Goal: Navigation & Orientation: Find specific page/section

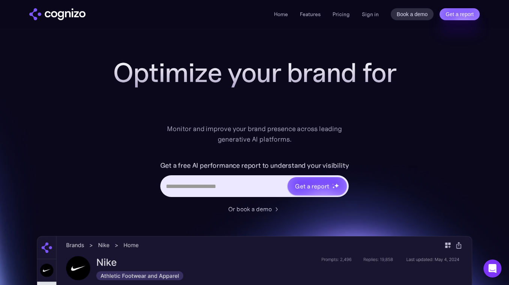
click at [173, 190] on input "Hero URL Input Form" at bounding box center [224, 186] width 126 height 14
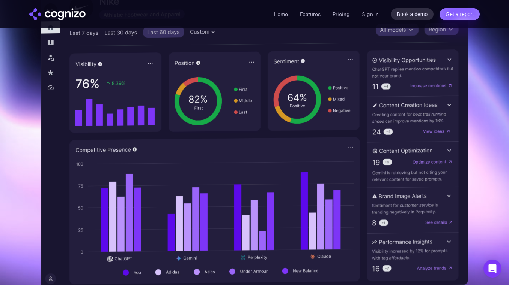
scroll to position [245, 0]
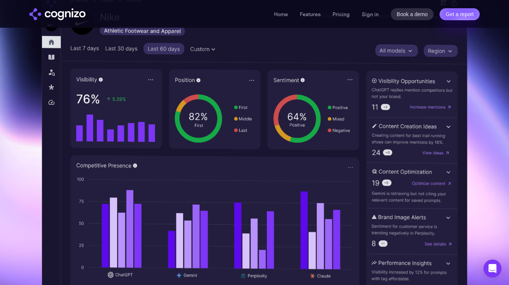
drag, startPoint x: 378, startPoint y: 127, endPoint x: 433, endPoint y: 127, distance: 54.8
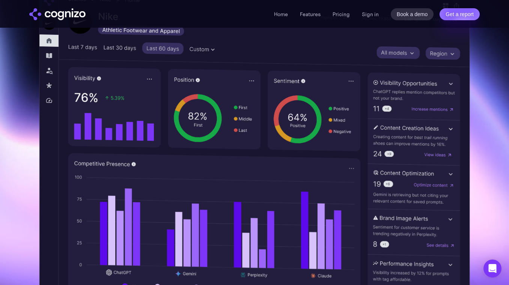
click at [378, 76] on img at bounding box center [254, 149] width 430 height 320
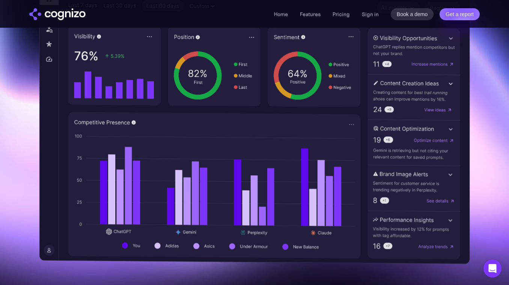
scroll to position [270, 0]
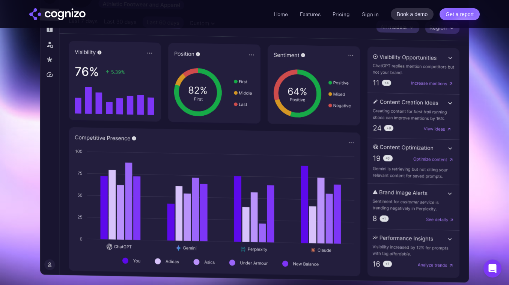
drag, startPoint x: 373, startPoint y: 57, endPoint x: 461, endPoint y: 57, distance: 87.4
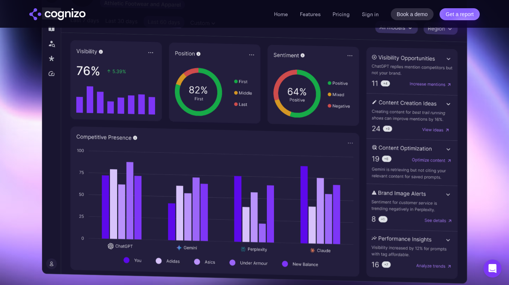
click at [433, 58] on img at bounding box center [254, 123] width 425 height 323
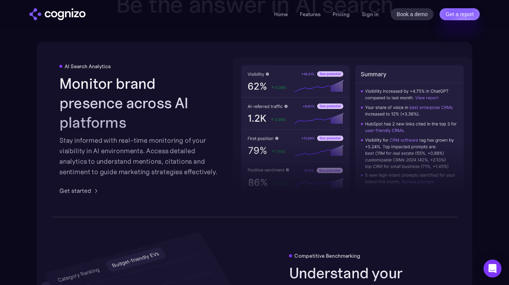
scroll to position [1179, 0]
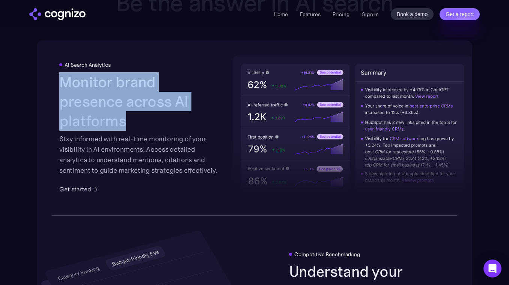
drag, startPoint x: 60, startPoint y: 82, endPoint x: 193, endPoint y: 111, distance: 136.4
click at [192, 111] on div "AI Search Analytics Monitor brand presence across AI platforms Stay informed wi…" at bounding box center [139, 128] width 161 height 132
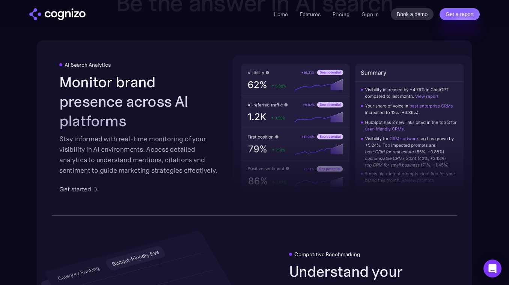
click at [222, 176] on div "AI Search Analytics Monitor brand presence across AI platforms Stay informed wi…" at bounding box center [254, 128] width 435 height 175
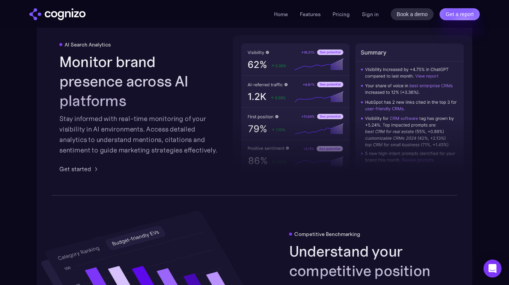
scroll to position [1194, 0]
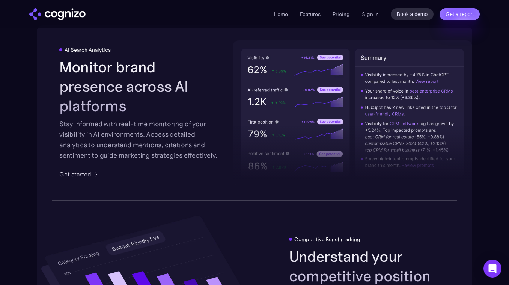
drag, startPoint x: 249, startPoint y: 58, endPoint x: 279, endPoint y: 98, distance: 50.1
click at [269, 67] on img at bounding box center [352, 113] width 239 height 145
drag, startPoint x: 360, startPoint y: 56, endPoint x: 450, endPoint y: 148, distance: 128.6
click at [411, 146] on div at bounding box center [352, 130] width 239 height 110
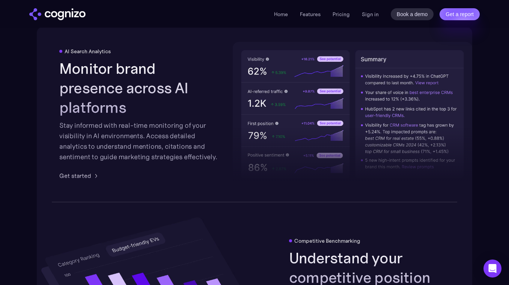
drag, startPoint x: 365, startPoint y: 76, endPoint x: 431, endPoint y: 88, distance: 67.5
click at [444, 78] on div at bounding box center [352, 132] width 239 height 110
drag, startPoint x: 366, startPoint y: 75, endPoint x: 433, endPoint y: 75, distance: 67.5
click at [390, 83] on div at bounding box center [352, 132] width 239 height 110
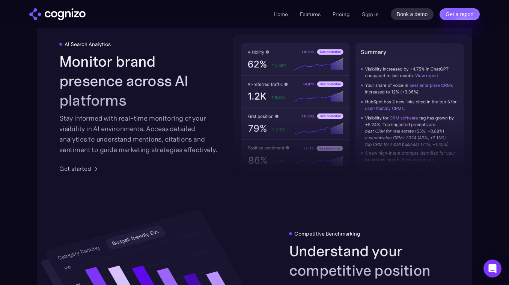
drag, startPoint x: 364, startPoint y: 68, endPoint x: 412, endPoint y: 75, distance: 48.5
drag, startPoint x: 364, startPoint y: 85, endPoint x: 411, endPoint y: 92, distance: 47.7
click at [411, 92] on div at bounding box center [352, 125] width 239 height 110
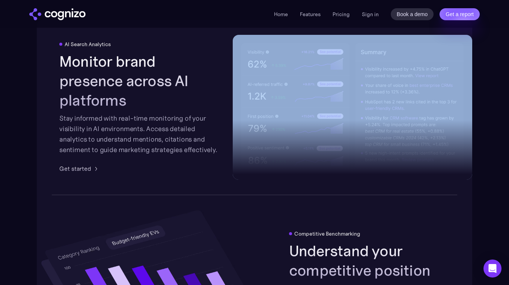
drag, startPoint x: 425, startPoint y: 92, endPoint x: 360, endPoint y: 63, distance: 71.5
click at [360, 63] on div at bounding box center [352, 107] width 239 height 145
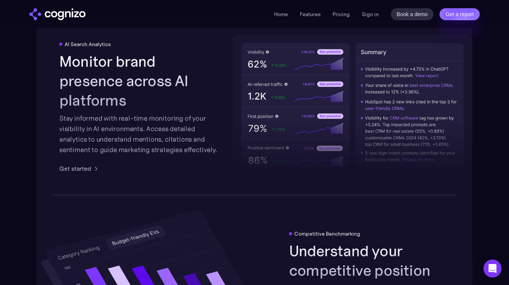
click at [394, 79] on div at bounding box center [352, 125] width 239 height 110
drag, startPoint x: 364, startPoint y: 68, endPoint x: 440, endPoint y: 96, distance: 80.8
click at [440, 96] on div at bounding box center [352, 125] width 239 height 110
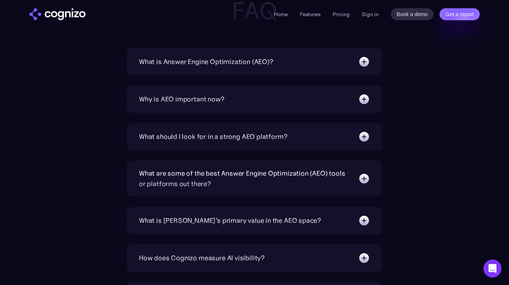
scroll to position [2420, 0]
click at [303, 143] on div "What should I look for in a strong AEO platform? A capable AEO platform should …" at bounding box center [254, 136] width 255 height 27
click at [362, 133] on img at bounding box center [364, 136] width 12 height 12
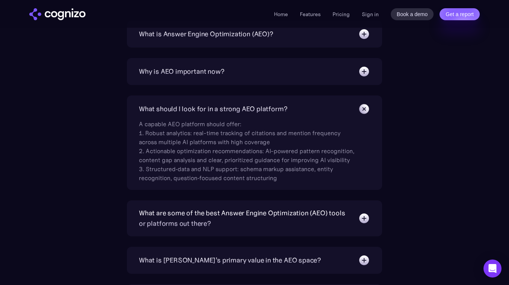
scroll to position [2450, 0]
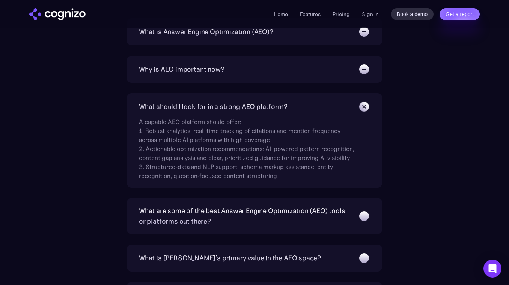
click at [351, 105] on div "What should I look for in a strong AEO platform?" at bounding box center [254, 107] width 231 height 12
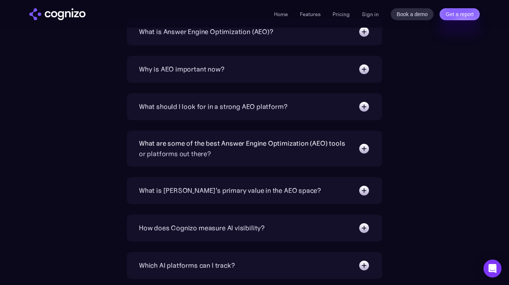
click at [362, 71] on img at bounding box center [364, 69] width 12 height 12
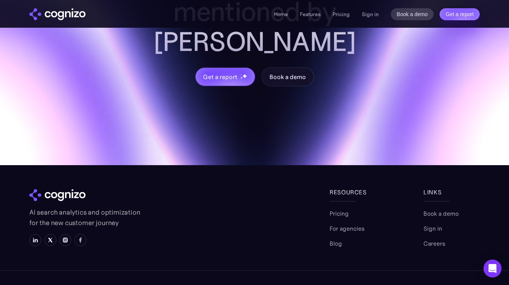
scroll to position [3068, 0]
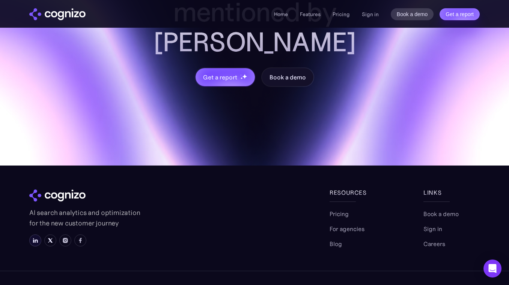
click at [36, 238] on img at bounding box center [35, 241] width 6 height 6
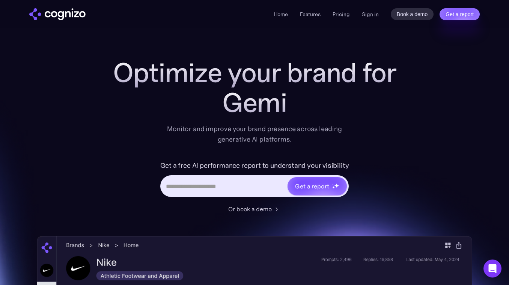
scroll to position [0, 0]
click at [348, 17] on link "Pricing" at bounding box center [340, 14] width 17 height 7
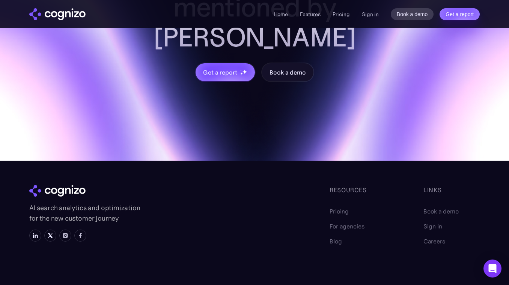
scroll to position [2315, 0]
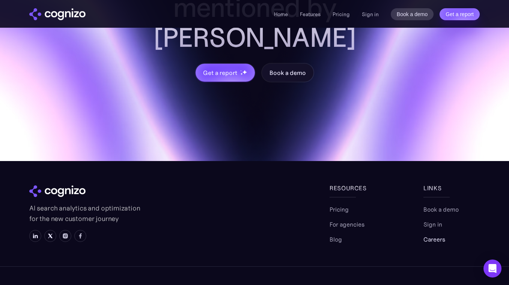
click at [427, 235] on link "Careers" at bounding box center [434, 239] width 22 height 9
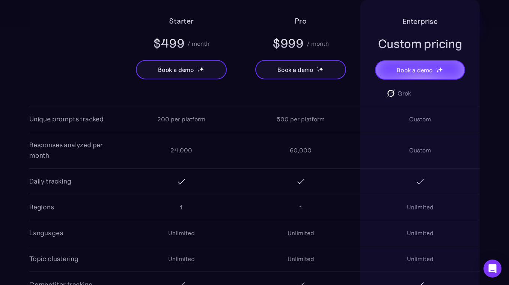
scroll to position [536, 0]
